Goal: Task Accomplishment & Management: Manage account settings

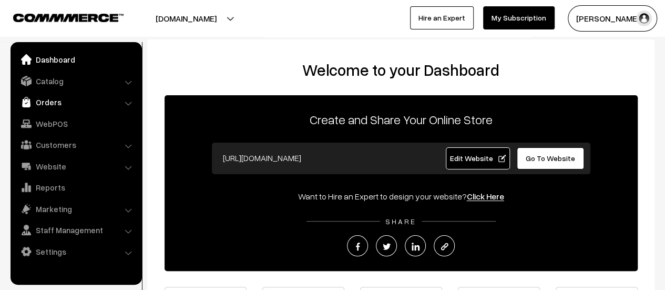
click at [62, 100] on link "Orders" at bounding box center [75, 102] width 125 height 19
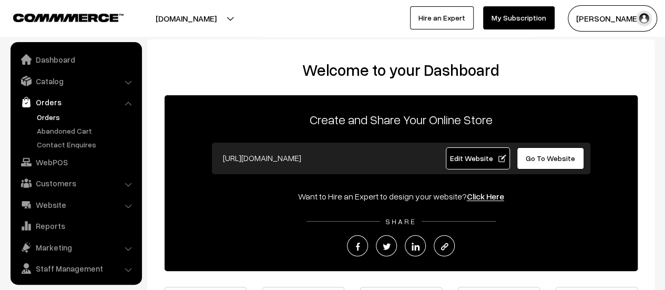
click at [48, 116] on link "Orders" at bounding box center [86, 117] width 104 height 11
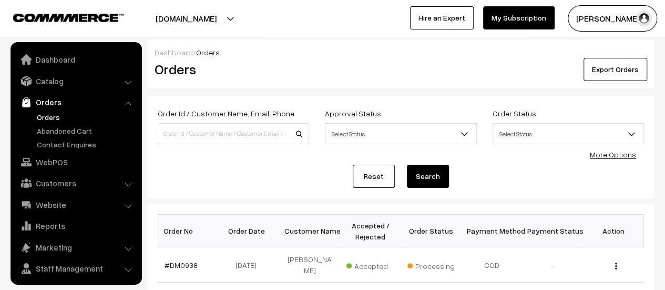
scroll to position [24, 0]
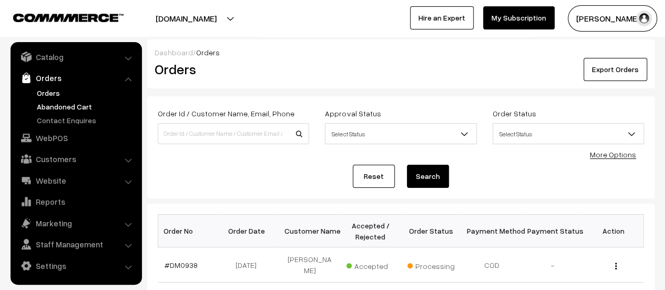
click at [59, 106] on link "Abandoned Cart" at bounding box center [86, 106] width 104 height 11
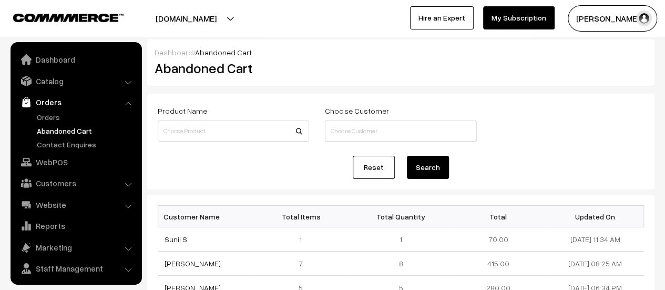
scroll to position [24, 0]
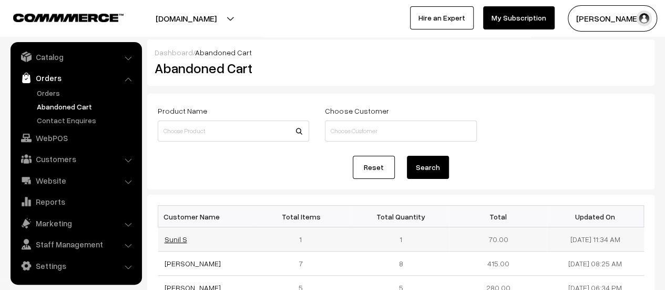
click at [174, 238] on link "Sunil S" at bounding box center [176, 239] width 23 height 9
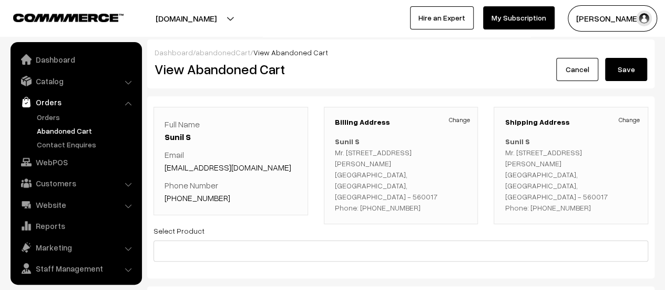
scroll to position [24, 0]
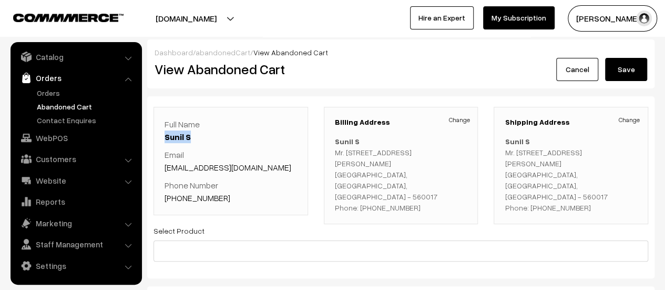
drag, startPoint x: 161, startPoint y: 135, endPoint x: 194, endPoint y: 133, distance: 32.2
click at [194, 133] on div "Full Name Sunil S Email [EMAIL_ADDRESS][DOMAIN_NAME] Phone Number [PHONE_NUMBER]" at bounding box center [231, 161] width 155 height 108
copy link "Sunil S"
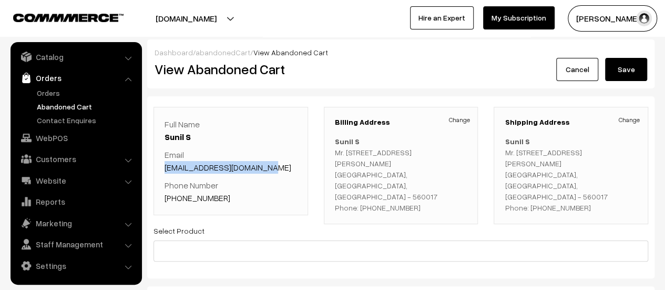
drag, startPoint x: 263, startPoint y: 166, endPoint x: 164, endPoint y: 165, distance: 98.9
click at [164, 165] on div "Full Name Sunil S Email [EMAIL_ADDRESS][DOMAIN_NAME] Phone Number [PHONE_NUMBER]" at bounding box center [231, 161] width 155 height 108
copy link "[EMAIL_ADDRESS][DOMAIN_NAME]"
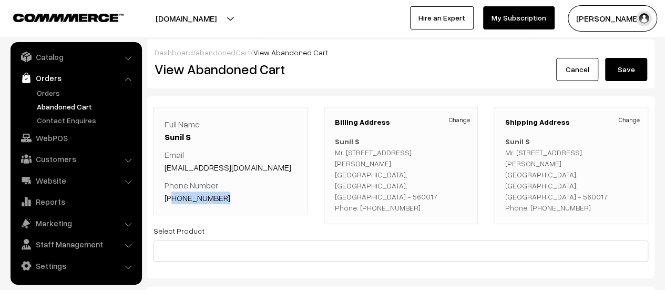
drag, startPoint x: 221, startPoint y: 200, endPoint x: 175, endPoint y: 199, distance: 46.8
click at [175, 199] on p "Phone Number [PHONE_NUMBER]" at bounding box center [231, 191] width 133 height 25
click at [233, 197] on p "Phone Number [PHONE_NUMBER]" at bounding box center [231, 191] width 133 height 25
drag, startPoint x: 221, startPoint y: 199, endPoint x: 179, endPoint y: 198, distance: 42.1
click at [179, 198] on p "Phone Number [PHONE_NUMBER]" at bounding box center [231, 191] width 133 height 25
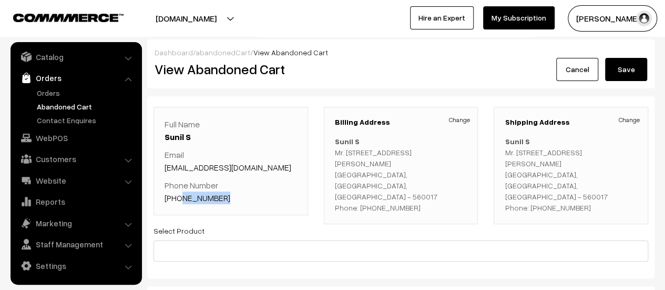
copy link "8095111886"
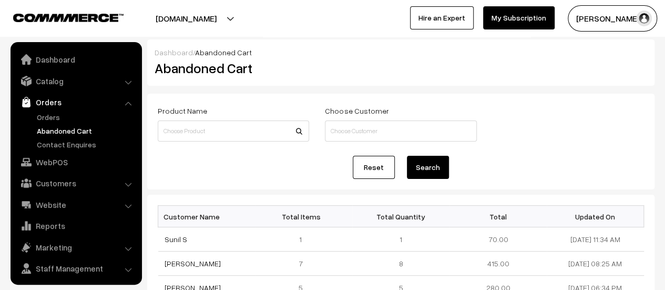
scroll to position [24, 0]
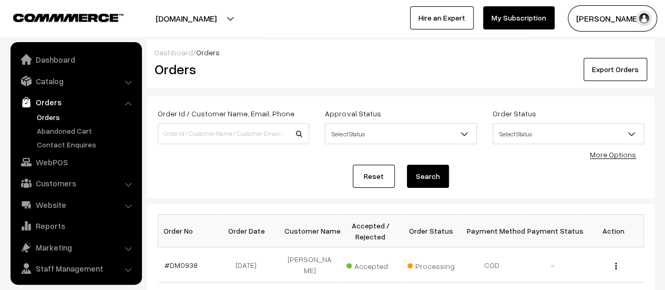
scroll to position [24, 0]
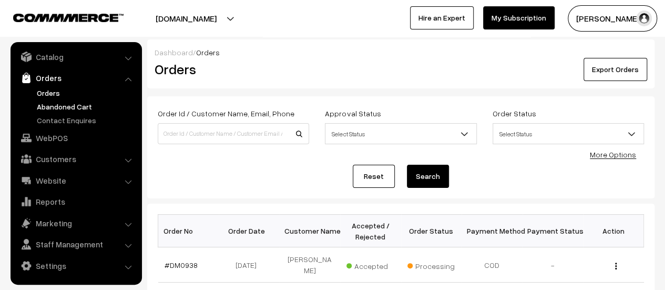
click at [47, 106] on link "Abandoned Cart" at bounding box center [86, 106] width 104 height 11
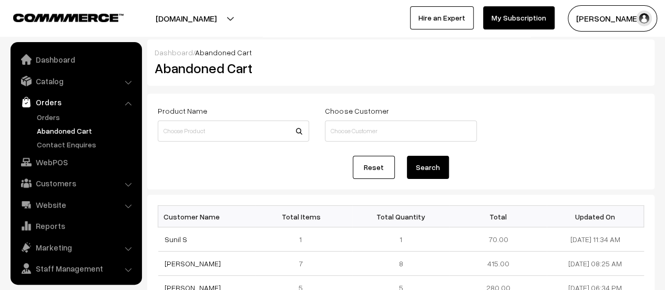
scroll to position [24, 0]
